Goal: Task Accomplishment & Management: Complete application form

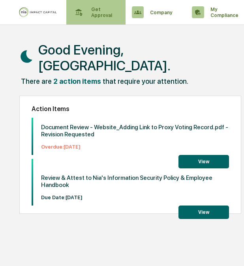
click at [99, 13] on p "Get Approval" at bounding box center [100, 12] width 31 height 12
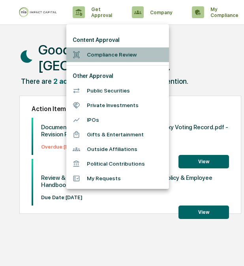
click at [96, 59] on li "Compliance Review" at bounding box center [117, 54] width 103 height 15
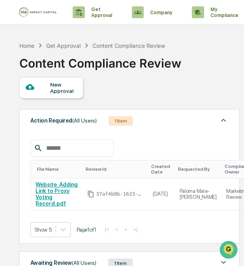
click at [59, 88] on div "New Approval" at bounding box center [63, 87] width 26 height 13
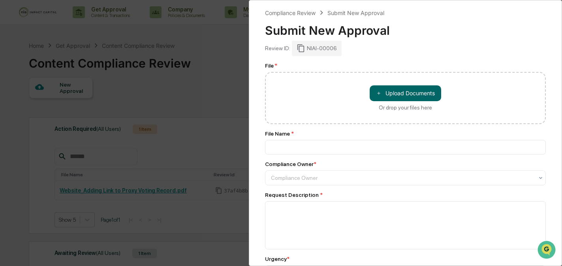
type input "**********"
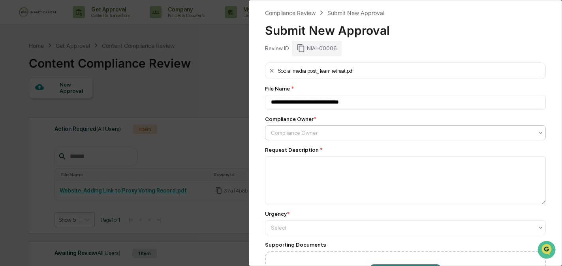
click at [244, 138] on div "**********" at bounding box center [405, 182] width 281 height 240
click at [244, 132] on div at bounding box center [402, 133] width 263 height 8
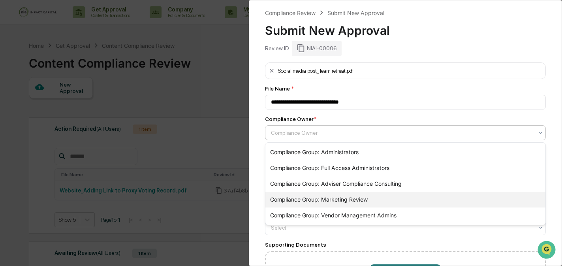
click at [244, 193] on div "Compliance Group: Marketing Review" at bounding box center [405, 200] width 280 height 16
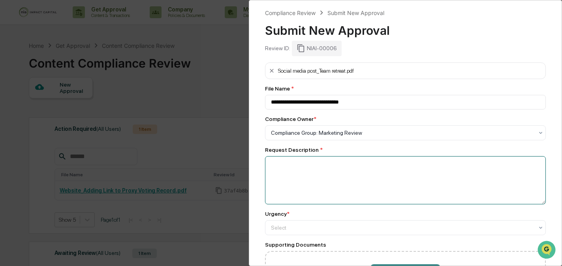
click at [244, 175] on textarea at bounding box center [405, 180] width 281 height 48
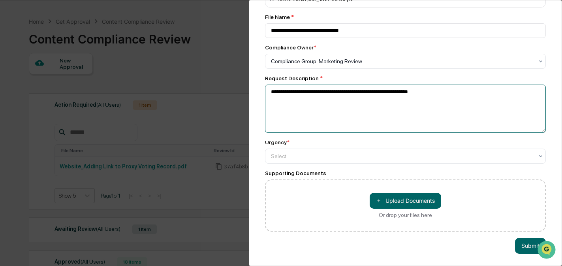
scroll to position [28, 0]
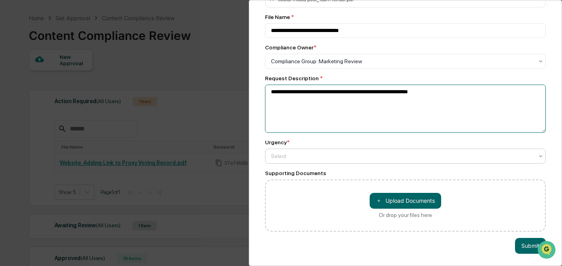
type textarea "**********"
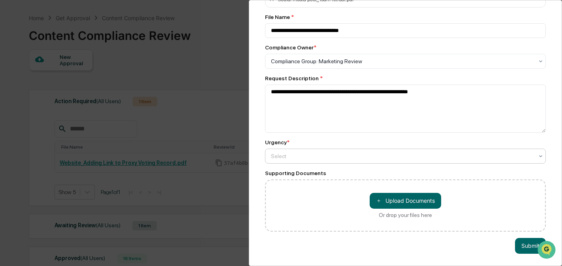
click at [244, 152] on div at bounding box center [402, 156] width 263 height 8
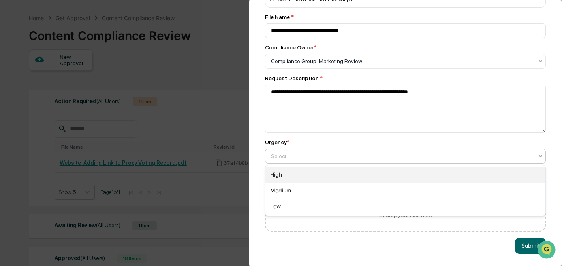
click at [244, 177] on div "High" at bounding box center [405, 175] width 280 height 16
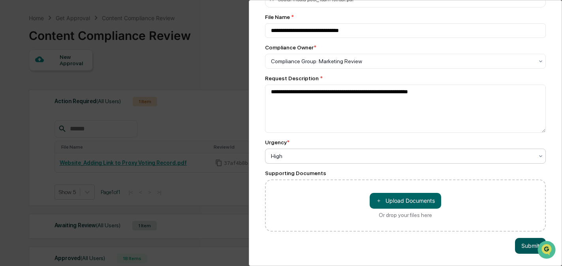
click at [244, 248] on button "Submit" at bounding box center [530, 246] width 31 height 16
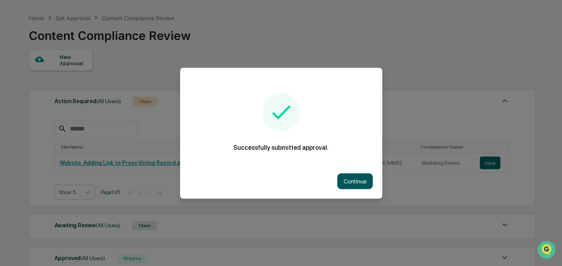
click at [244, 175] on button "Continue" at bounding box center [355, 181] width 36 height 16
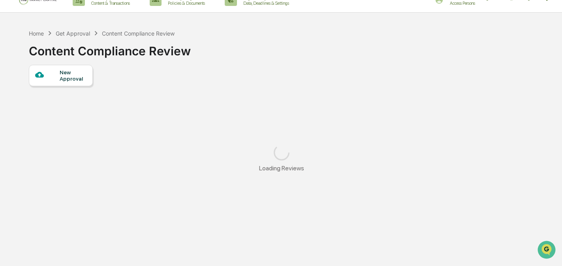
scroll to position [0, 0]
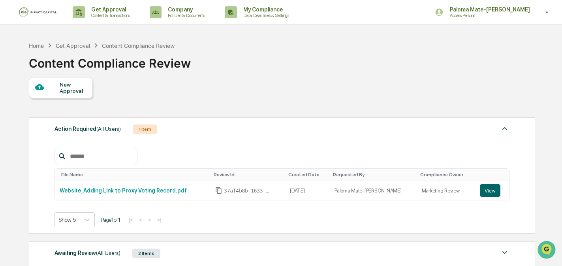
click at [69, 94] on div "New Approval" at bounding box center [73, 87] width 26 height 13
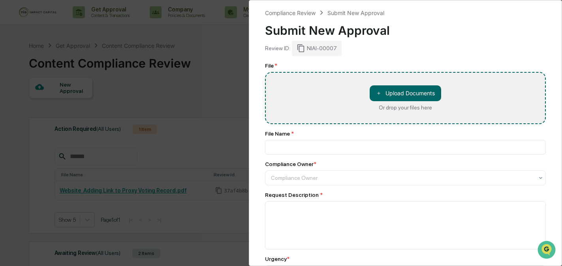
type input "**********"
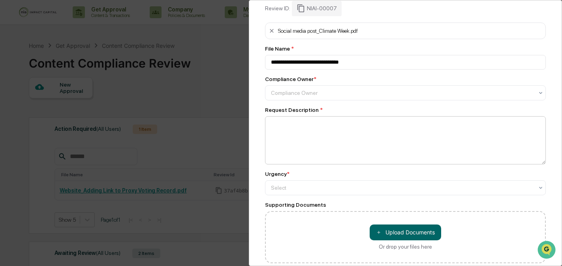
scroll to position [46, 0]
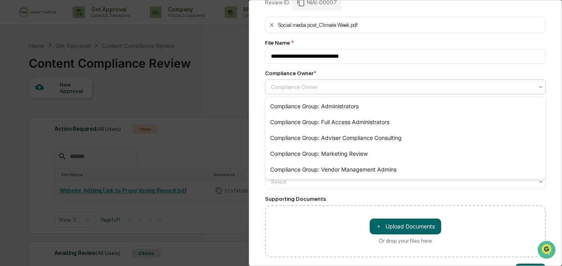
click at [244, 86] on div at bounding box center [402, 87] width 263 height 8
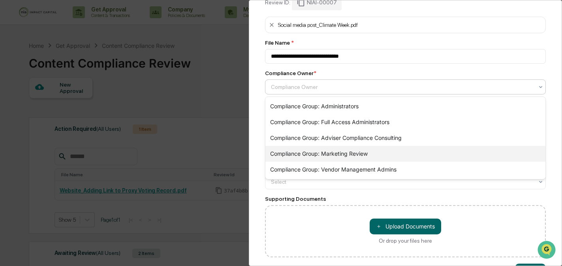
click at [244, 152] on div "Compliance Group: Marketing Review" at bounding box center [405, 154] width 280 height 16
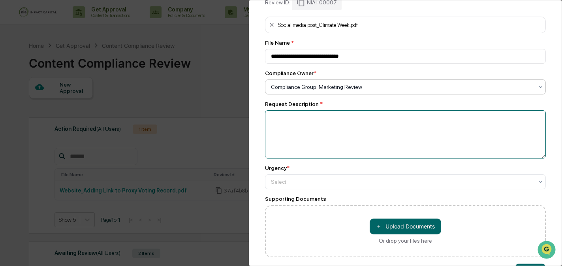
click at [244, 134] on textarea at bounding box center [405, 134] width 281 height 48
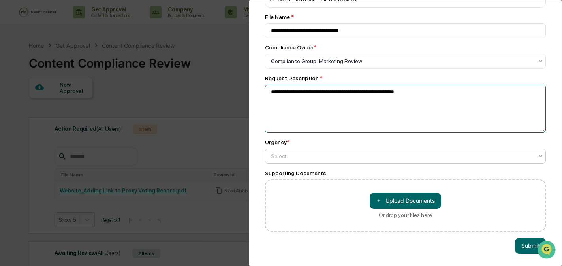
type textarea "**********"
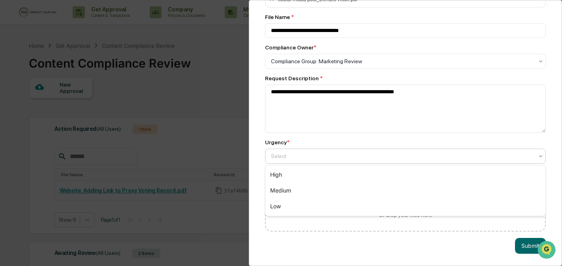
click at [244, 162] on div "Select" at bounding box center [405, 155] width 281 height 15
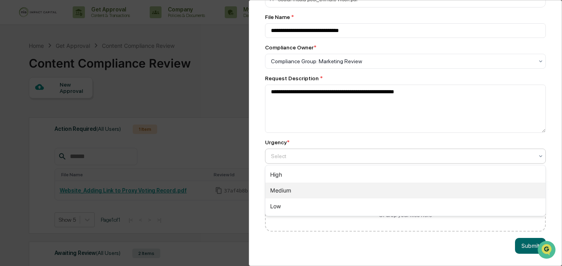
click at [244, 187] on div "Medium" at bounding box center [405, 190] width 280 height 16
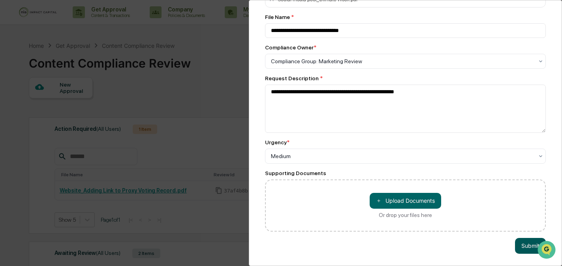
click at [244, 243] on button "Submit" at bounding box center [530, 246] width 31 height 16
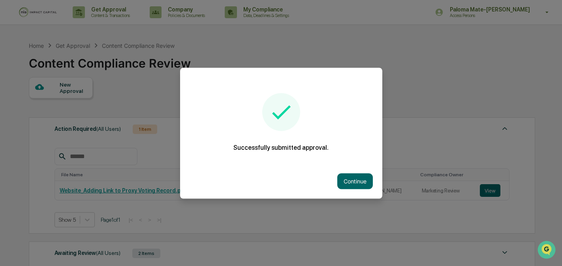
click at [107, 96] on div at bounding box center [281, 133] width 562 height 266
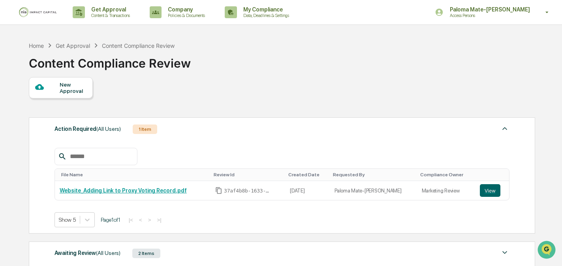
click at [80, 88] on div "New Approval" at bounding box center [73, 87] width 26 height 13
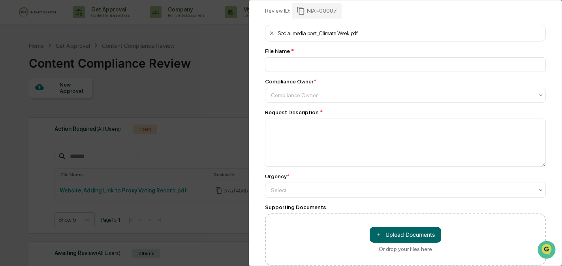
scroll to position [0, 0]
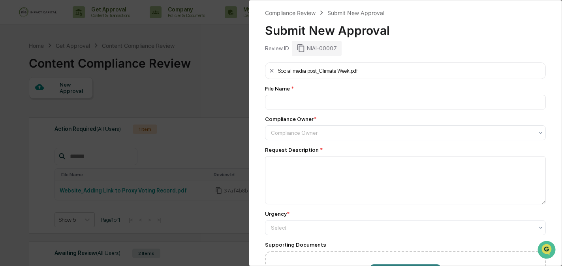
click at [209, 79] on div "Compliance Review Submit New Approval Submit New Approval Review ID: NIAI-00007…" at bounding box center [281, 133] width 562 height 266
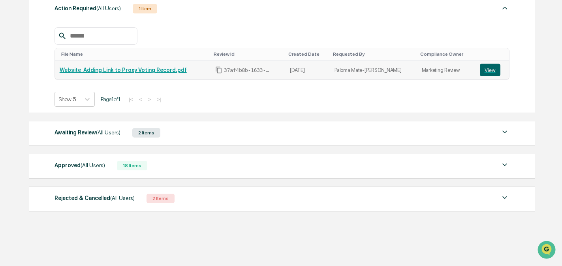
scroll to position [121, 0]
click at [195, 132] on div "Awaiting Review (All Users) 2 Items" at bounding box center [281, 132] width 455 height 11
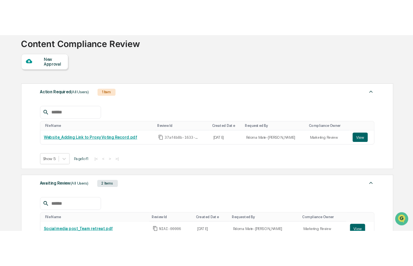
scroll to position [28, 0]
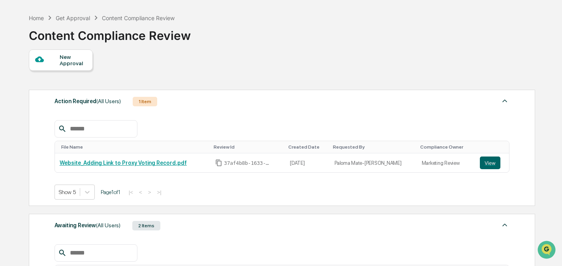
click at [69, 65] on div "New Approval" at bounding box center [73, 60] width 26 height 13
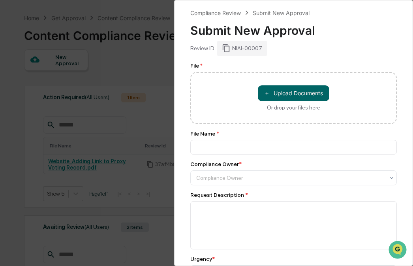
click at [157, 62] on div "Compliance Review Submit New Approval Submit New Approval Review ID: NIAI-00007…" at bounding box center [206, 133] width 413 height 266
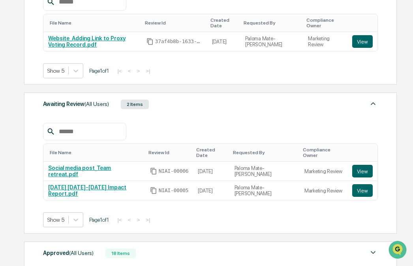
scroll to position [152, 0]
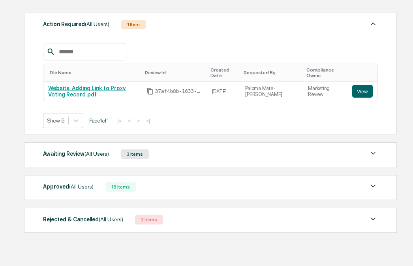
scroll to position [109, 0]
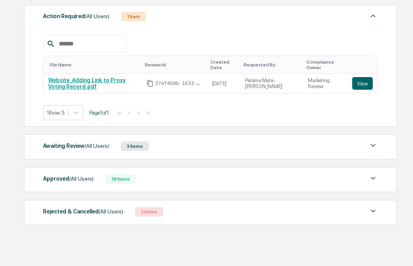
click at [109, 148] on span "(All Users)" at bounding box center [97, 146] width 24 height 6
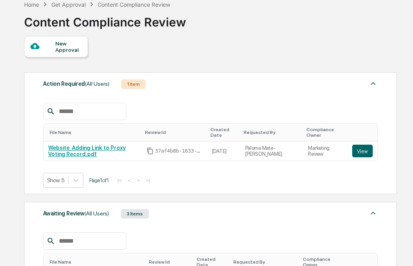
scroll to position [0, 0]
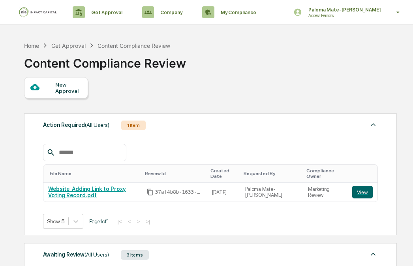
click at [65, 88] on div "New Approval" at bounding box center [68, 87] width 26 height 13
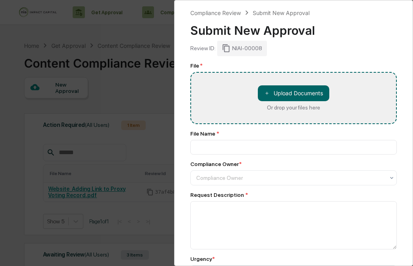
type input "**********"
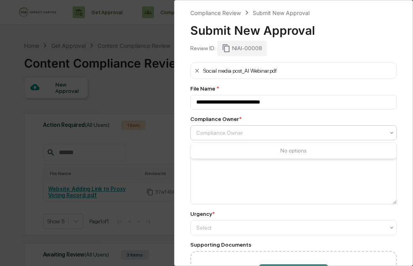
click at [286, 136] on div at bounding box center [290, 133] width 188 height 8
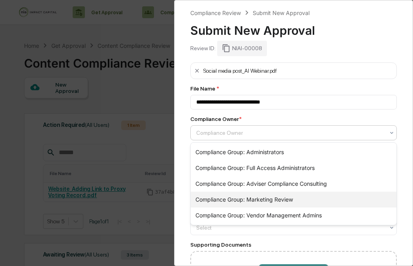
click at [285, 200] on div "Compliance Group: Marketing Review" at bounding box center [294, 200] width 206 height 16
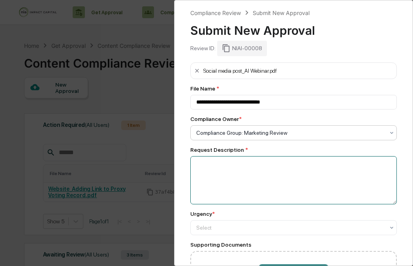
click at [272, 184] on textarea at bounding box center [293, 180] width 207 height 48
type textarea "**********"
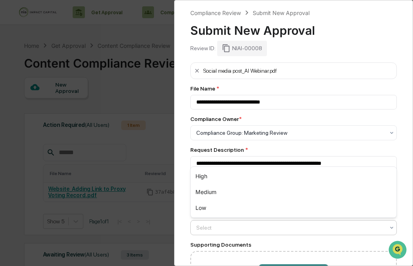
click at [235, 229] on div at bounding box center [290, 228] width 188 height 8
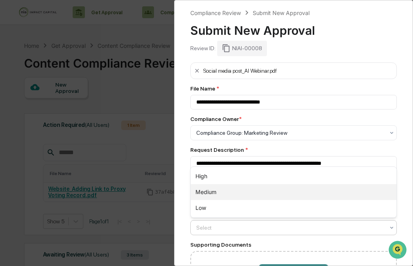
click at [235, 193] on div "Medium" at bounding box center [294, 192] width 206 height 16
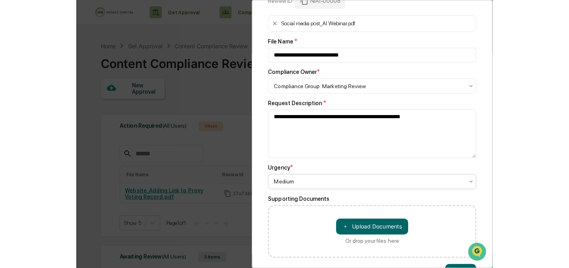
scroll to position [72, 0]
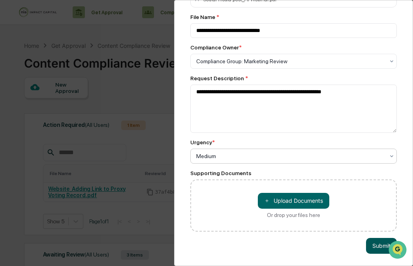
click at [377, 247] on button "Submit" at bounding box center [381, 246] width 31 height 16
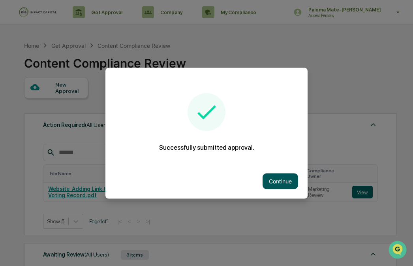
click at [282, 182] on button "Continue" at bounding box center [281, 181] width 36 height 16
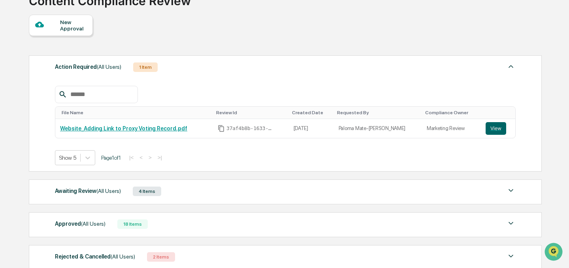
scroll to position [45, 0]
